Goal: Navigation & Orientation: Understand site structure

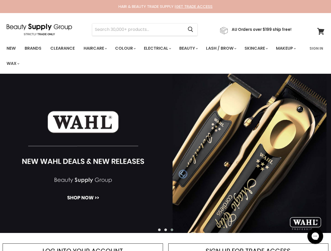
click at [139, 30] on input "Search" at bounding box center [137, 30] width 91 height 12
click at [193, 30] on icon "Search" at bounding box center [190, 29] width 5 height 5
click at [97, 48] on link "Haircare" at bounding box center [95, 48] width 30 height 11
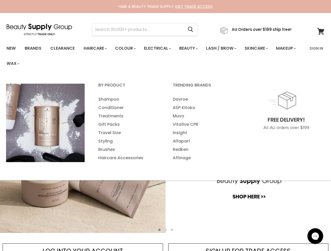
click at [128, 48] on link "Colour" at bounding box center [125, 48] width 28 height 11
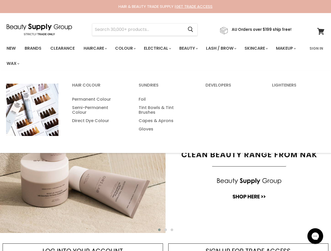
click at [161, 48] on link "Electrical" at bounding box center [157, 48] width 34 height 11
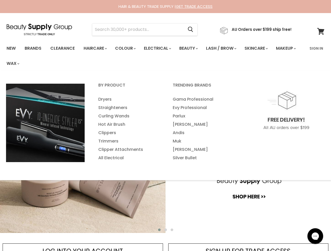
click at [193, 48] on link "Beauty" at bounding box center [188, 48] width 26 height 11
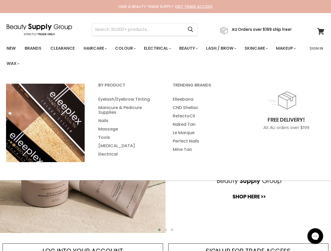
click at [227, 48] on link "Lash / Brow" at bounding box center [220, 48] width 37 height 11
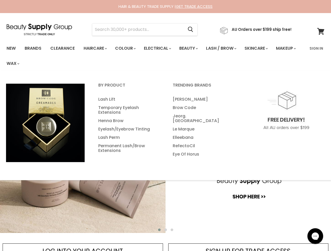
click at [263, 48] on link "Skincare" at bounding box center [255, 48] width 30 height 11
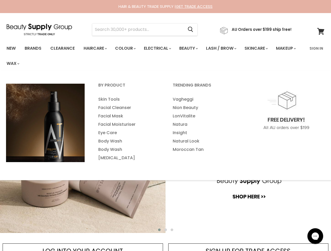
click at [272, 54] on link "Makeup" at bounding box center [285, 48] width 27 height 11
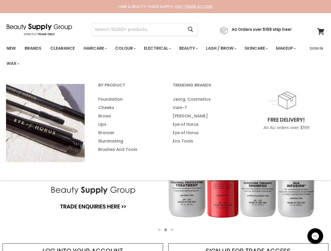
click at [23, 64] on link "Wax" at bounding box center [13, 63] width 20 height 11
